Goal: Navigation & Orientation: Find specific page/section

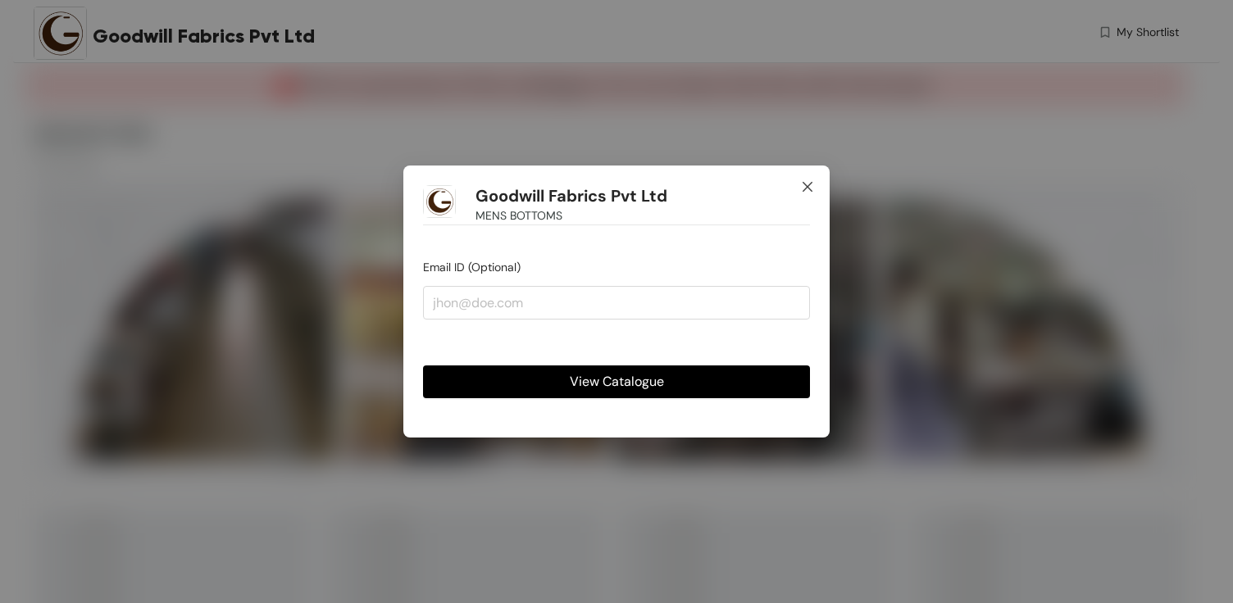
click at [817, 181] on span "Close" at bounding box center [807, 188] width 44 height 44
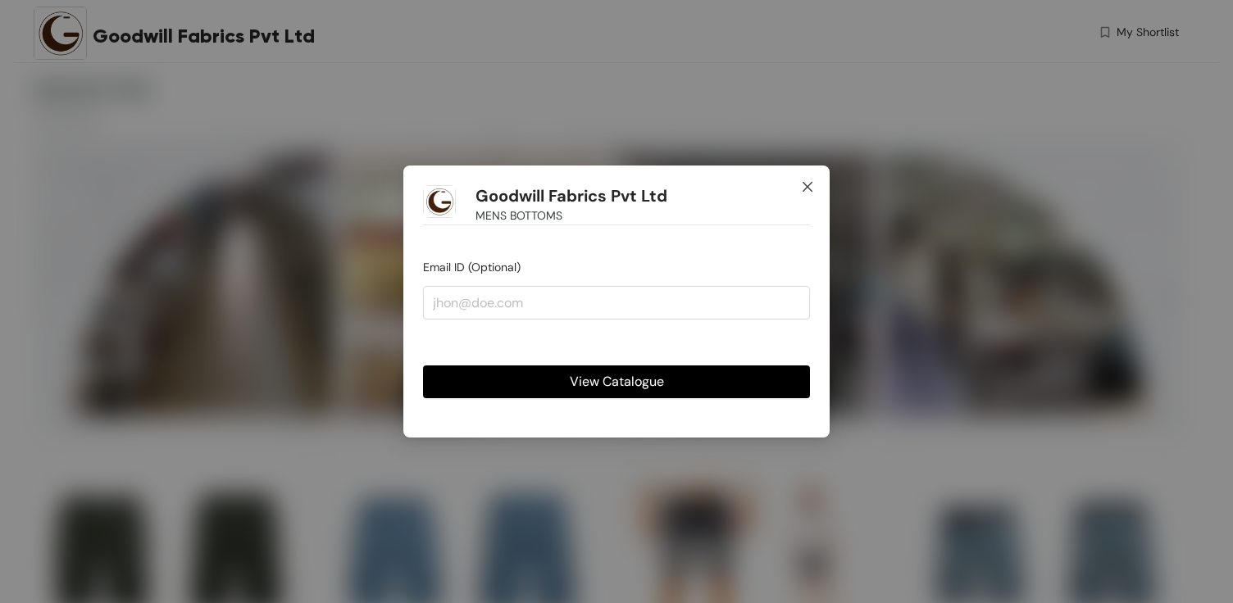
click at [804, 180] on span "Close" at bounding box center [807, 188] width 44 height 44
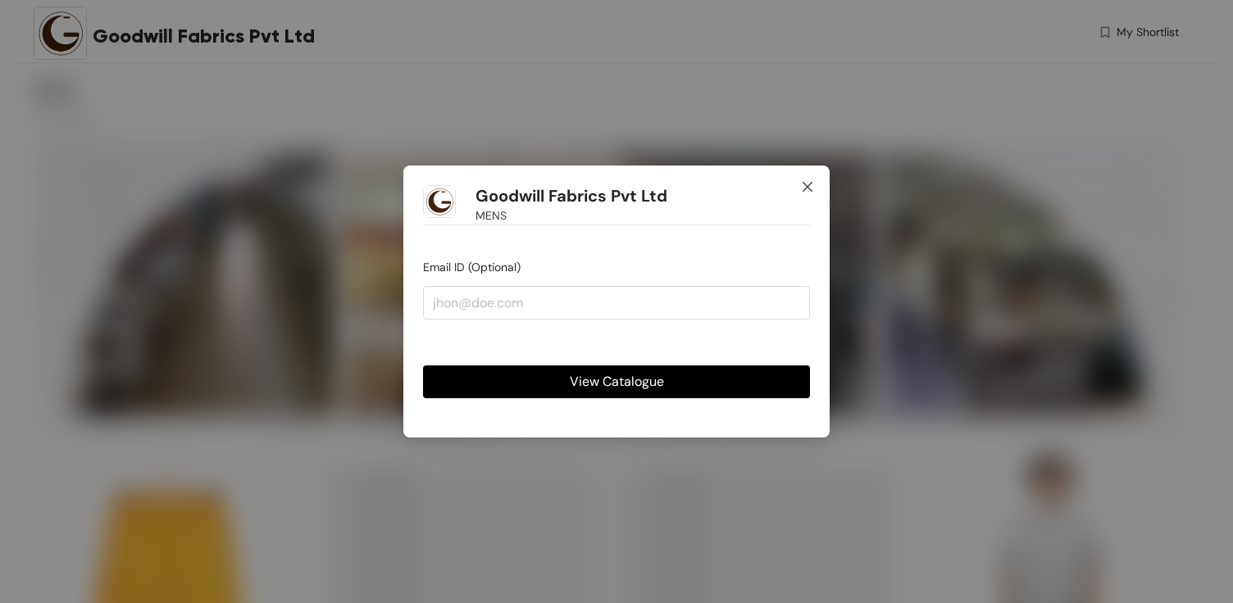
click at [812, 186] on icon "close" at bounding box center [807, 186] width 13 height 13
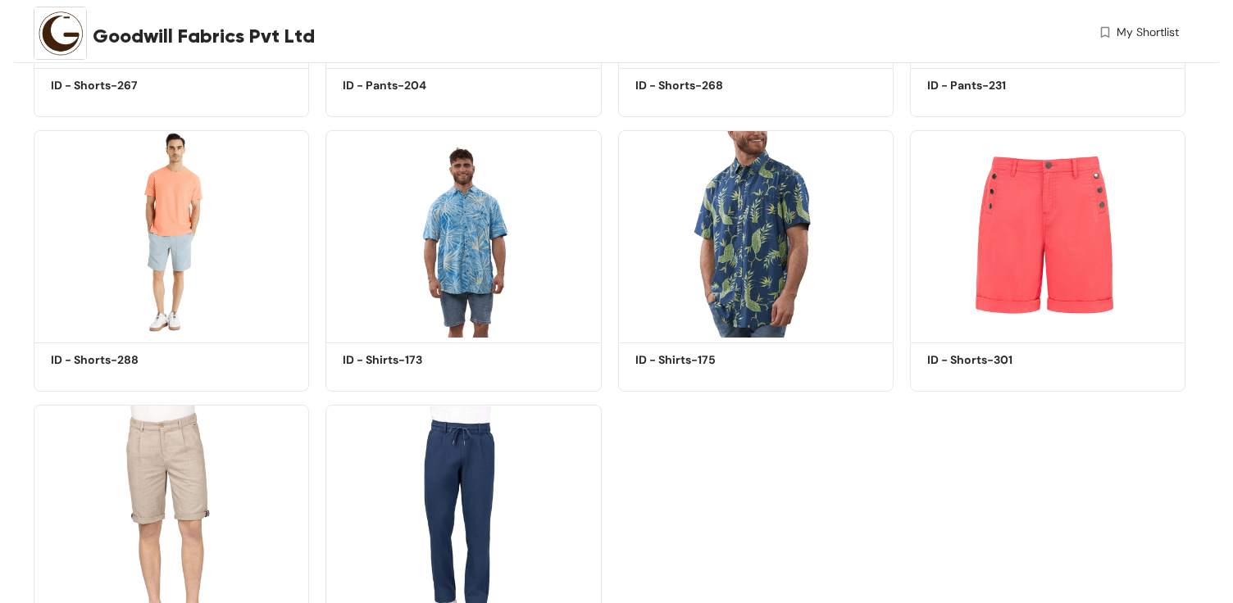
scroll to position [1190, 0]
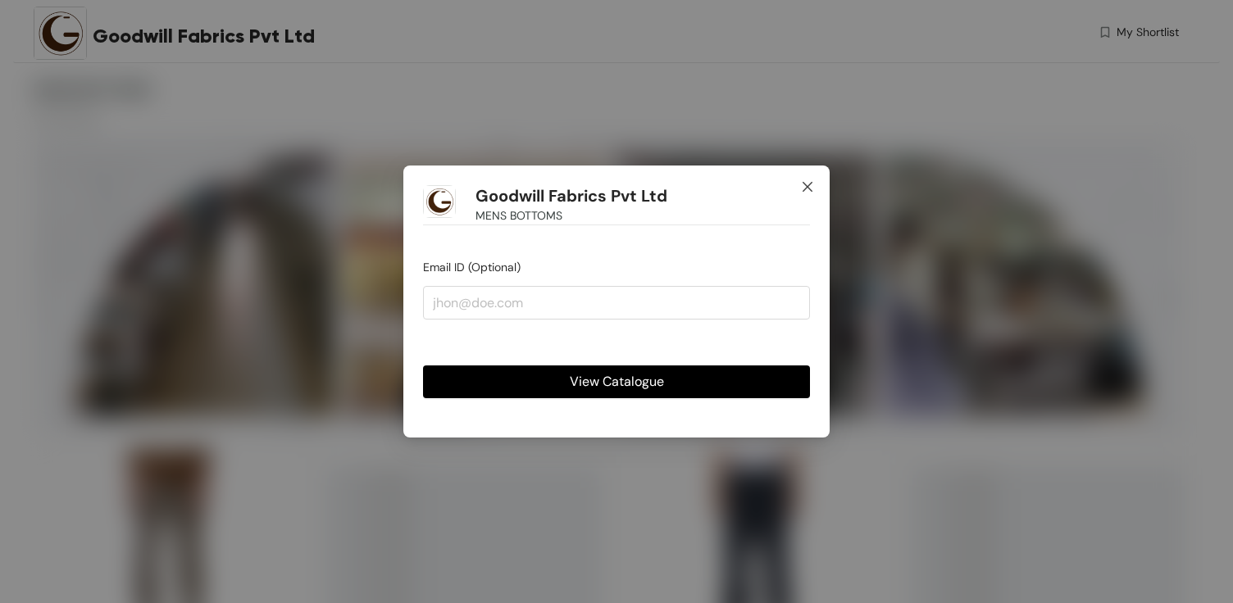
click at [799, 183] on span "Close" at bounding box center [807, 188] width 44 height 44
